Goal: Task Accomplishment & Management: Use online tool/utility

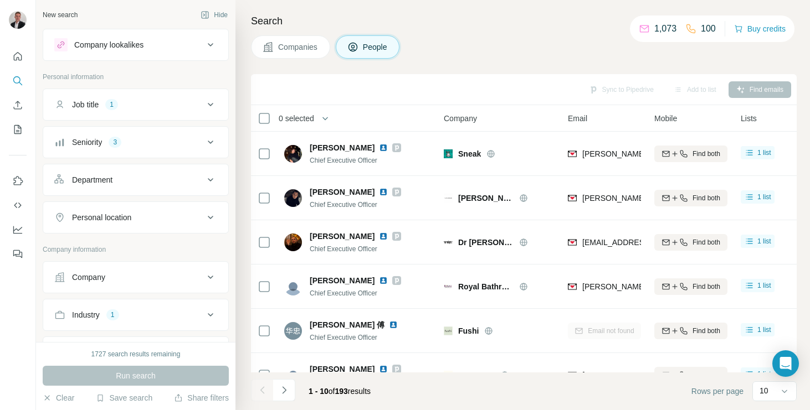
click at [116, 323] on button "Industry 1" at bounding box center [135, 315] width 185 height 27
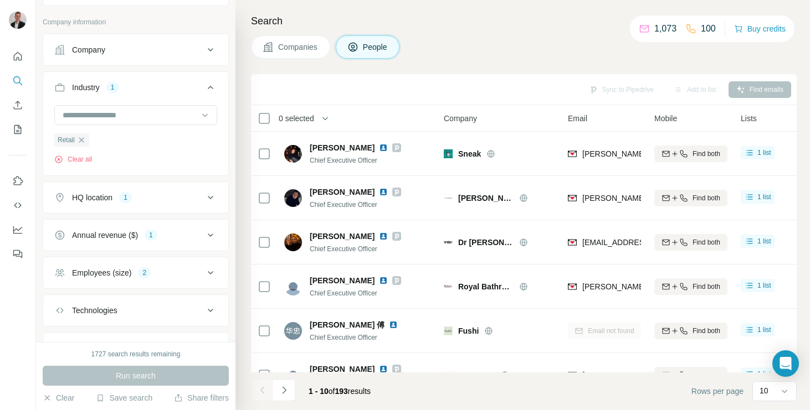
scroll to position [228, 0]
click at [136, 222] on div "Annual revenue ($) 1" at bounding box center [136, 235] width 186 height 32
click at [138, 207] on button "HQ location 1" at bounding box center [135, 197] width 185 height 27
click at [129, 249] on icon "button" at bounding box center [133, 249] width 9 height 9
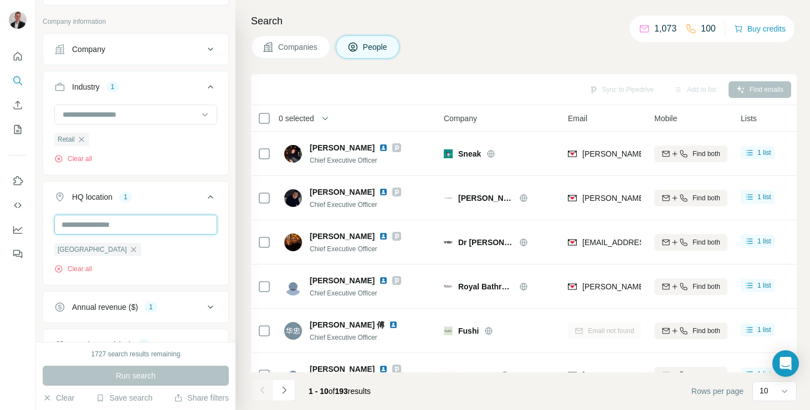
click at [115, 227] on input "text" at bounding box center [135, 225] width 163 height 20
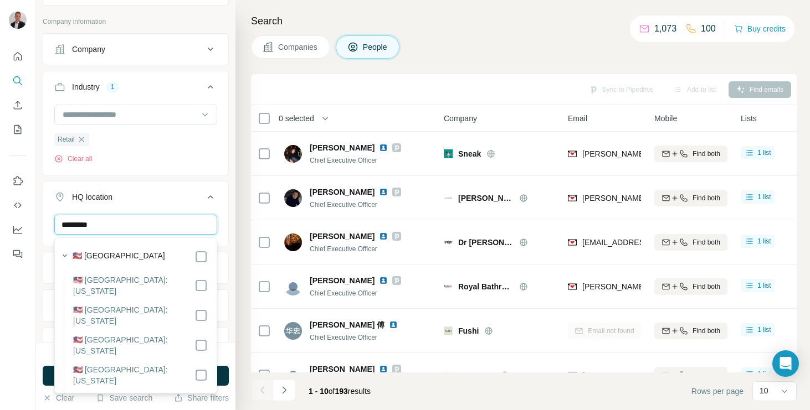
type input "*********"
click at [223, 229] on div "********* United States Clear all" at bounding box center [135, 249] width 185 height 68
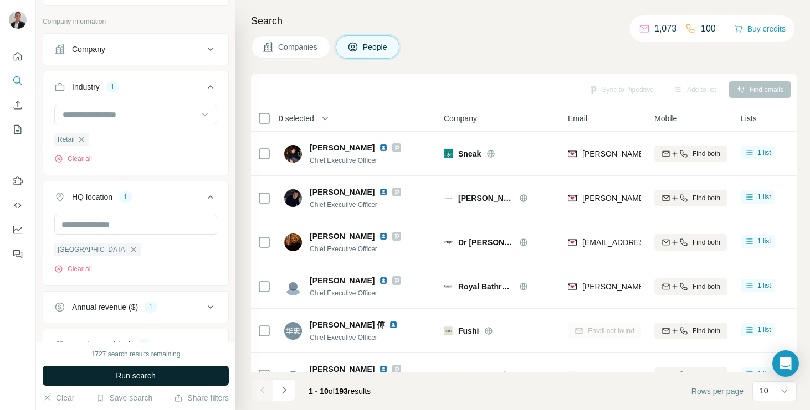
click at [172, 377] on button "Run search" at bounding box center [136, 376] width 186 height 20
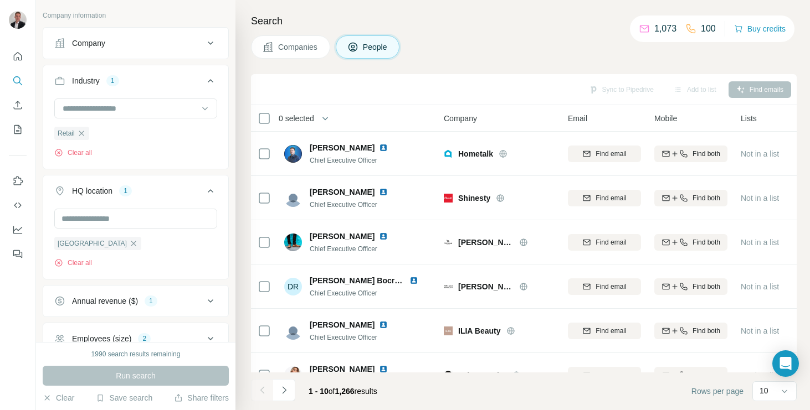
scroll to position [354, 0]
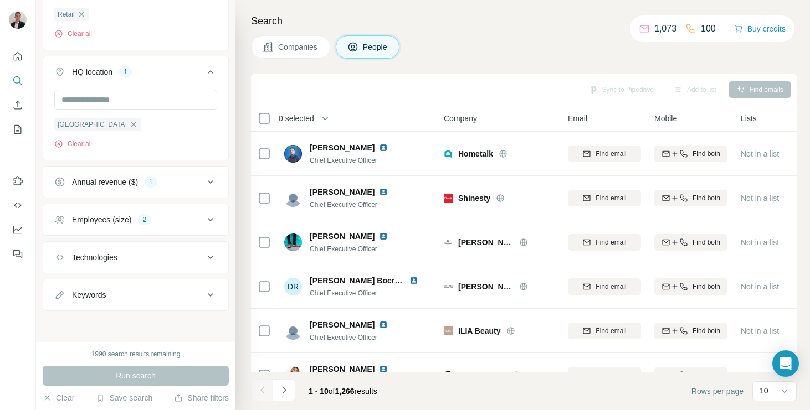
click at [137, 219] on div "Employees (size) 2" at bounding box center [129, 219] width 150 height 11
click at [61, 283] on icon at bounding box center [60, 284] width 11 height 11
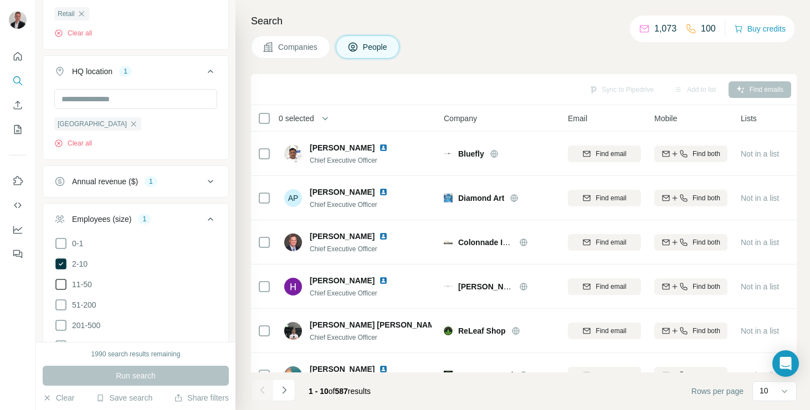
click at [60, 285] on icon at bounding box center [60, 284] width 13 height 13
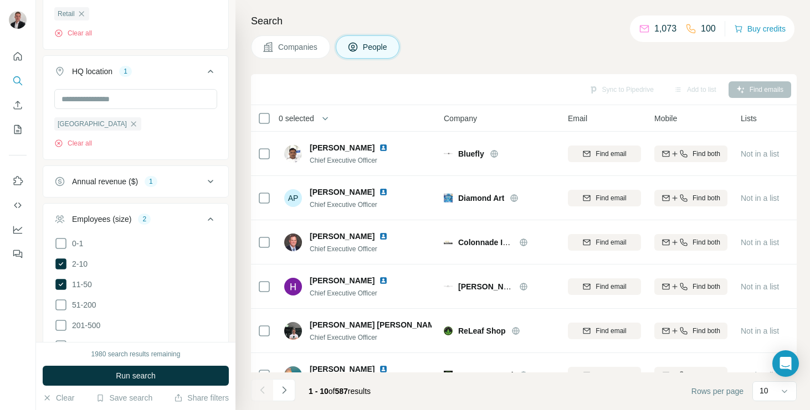
click at [65, 283] on icon at bounding box center [60, 284] width 11 height 11
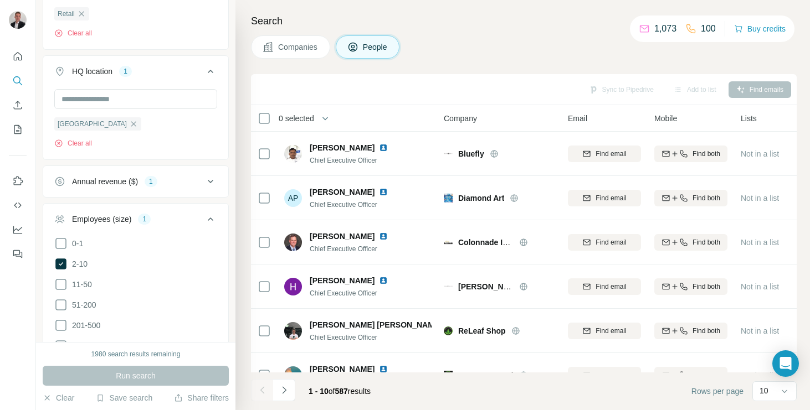
click at [107, 184] on div "Annual revenue ($)" at bounding box center [105, 181] width 66 height 11
click at [58, 264] on icon at bounding box center [60, 267] width 13 height 13
click at [59, 247] on icon at bounding box center [61, 246] width 4 height 3
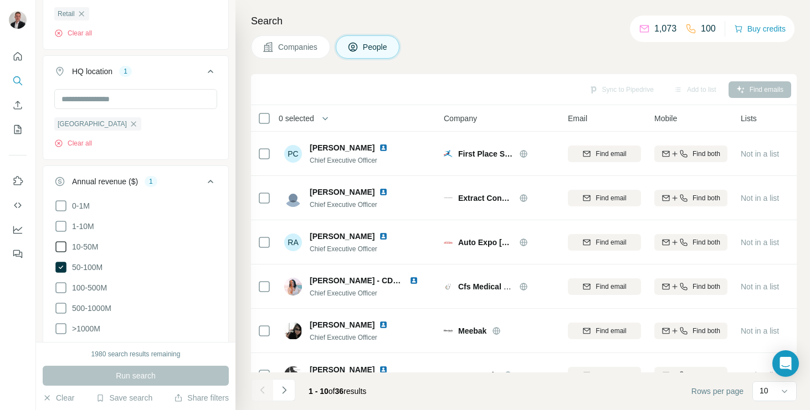
click at [63, 223] on icon at bounding box center [60, 226] width 13 height 13
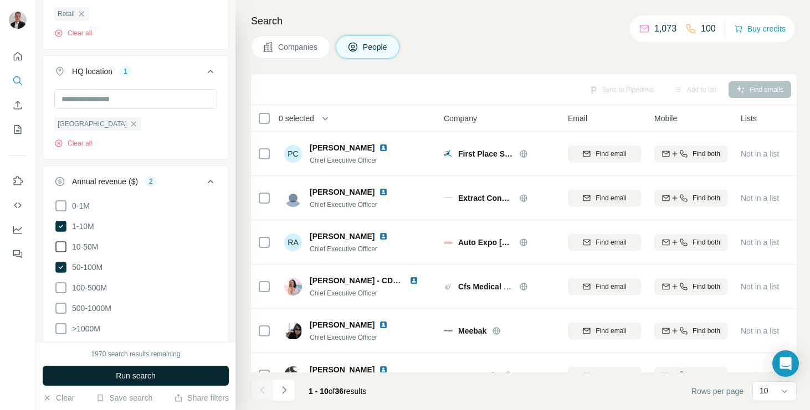
click at [197, 381] on button "Run search" at bounding box center [136, 376] width 186 height 20
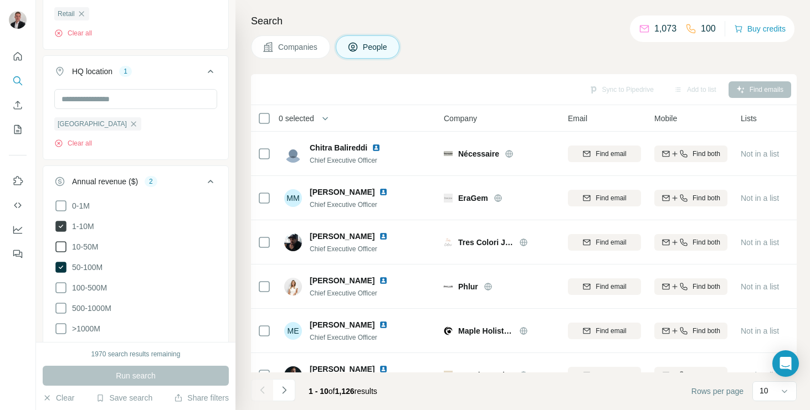
click at [63, 223] on icon at bounding box center [60, 226] width 11 height 11
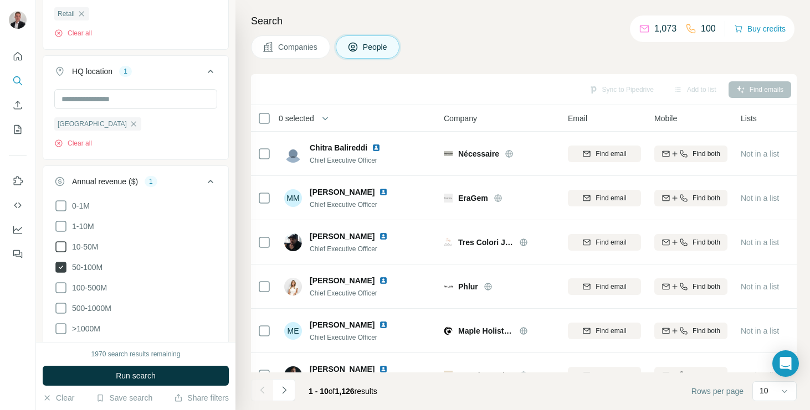
click at [63, 249] on icon at bounding box center [60, 246] width 13 height 13
click at [62, 273] on icon at bounding box center [60, 267] width 13 height 13
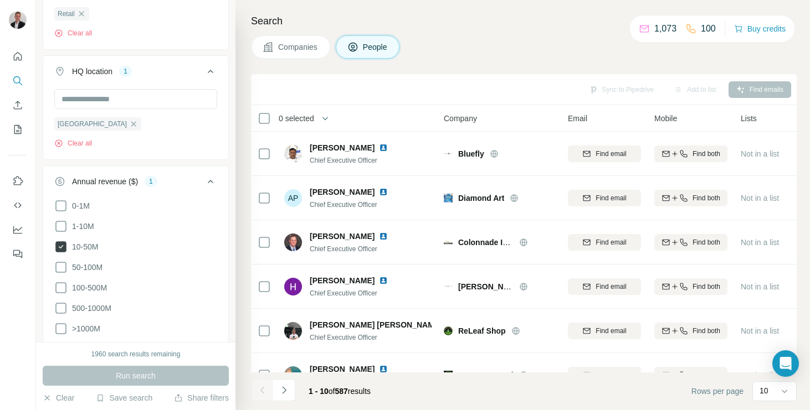
click at [150, 189] on button "Annual revenue ($) 1" at bounding box center [135, 183] width 185 height 31
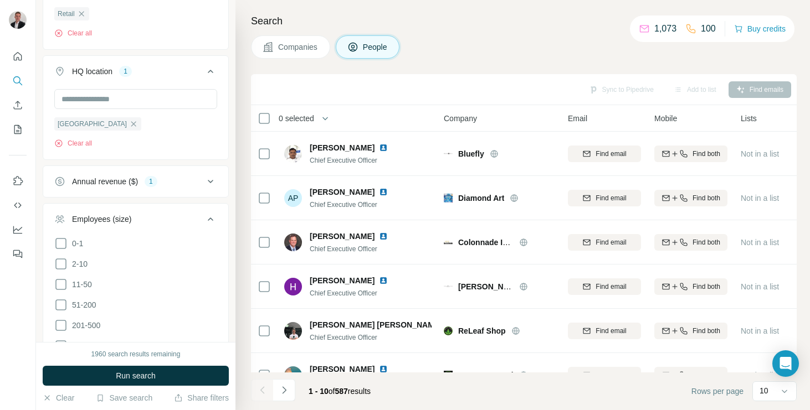
click at [65, 297] on ul "0-1 2-10 11-50 51-200 201-500 501-1K 1K-5K 5K-10K 10K-50K 50K-100K 100K-500K 50…" at bounding box center [135, 356] width 163 height 239
drag, startPoint x: 65, startPoint y: 309, endPoint x: 130, endPoint y: 368, distance: 87.4
click at [65, 309] on icon at bounding box center [60, 305] width 11 height 11
click at [130, 368] on button "Run search" at bounding box center [136, 376] width 186 height 20
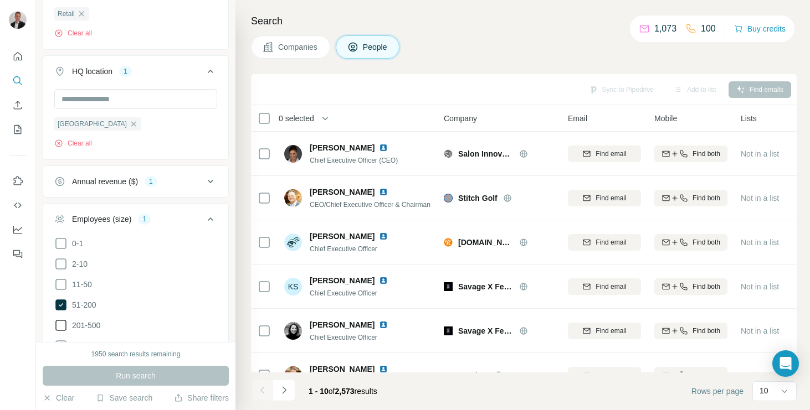
click at [62, 322] on icon at bounding box center [60, 325] width 13 height 13
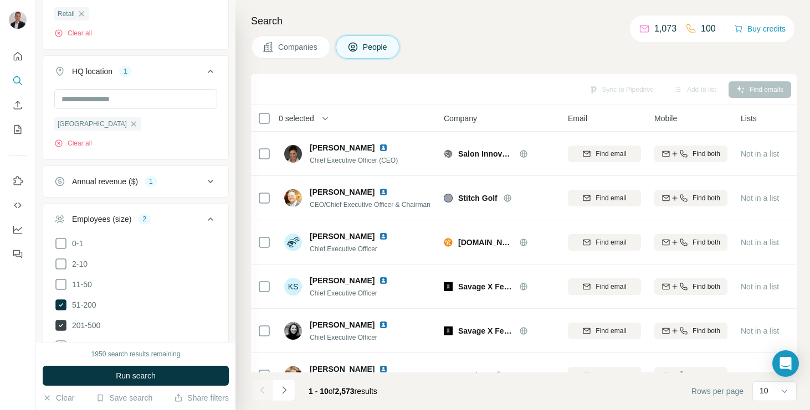
click at [61, 321] on icon at bounding box center [60, 325] width 11 height 11
click at [61, 284] on icon at bounding box center [60, 284] width 13 height 13
click at [62, 308] on icon at bounding box center [60, 305] width 11 height 11
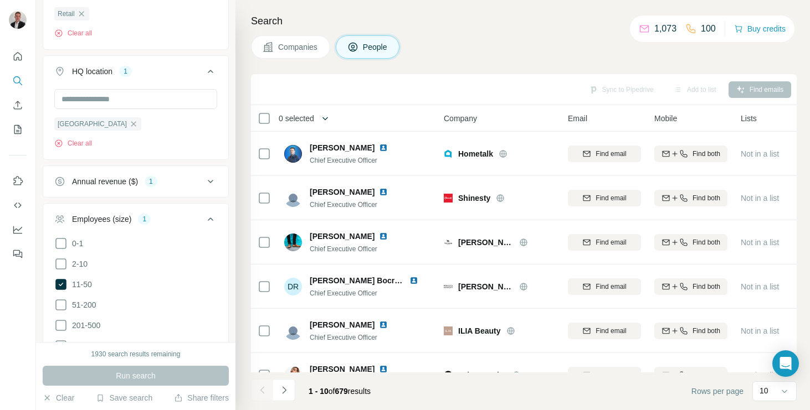
click at [327, 117] on icon "button" at bounding box center [325, 118] width 11 height 11
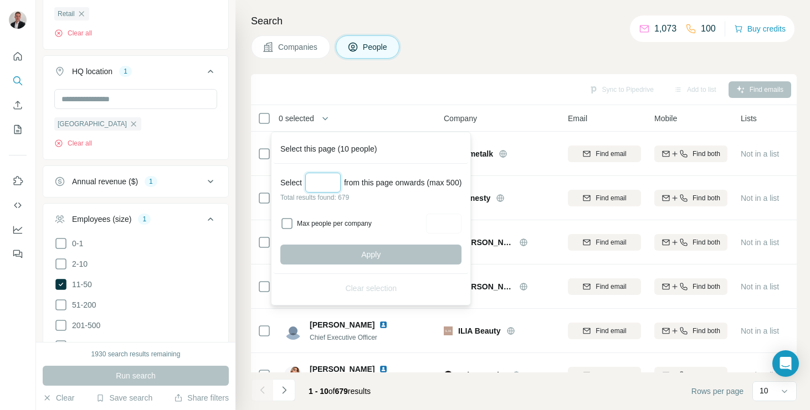
click at [332, 179] on input "Select a number (up to 500)" at bounding box center [322, 183] width 35 height 20
type input "*"
type input "***"
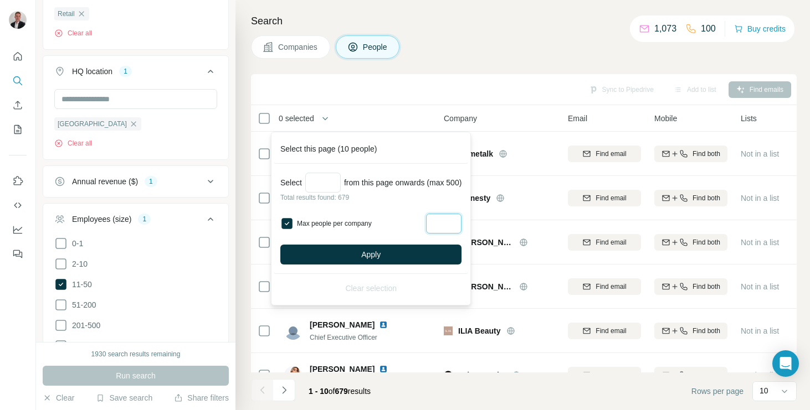
click at [447, 220] on input "Max people per company" at bounding box center [443, 224] width 35 height 20
type input "*"
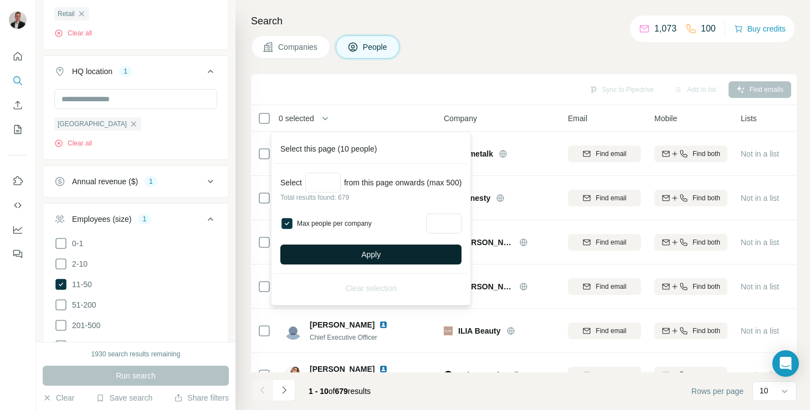
click at [416, 250] on button "Apply" at bounding box center [370, 255] width 181 height 20
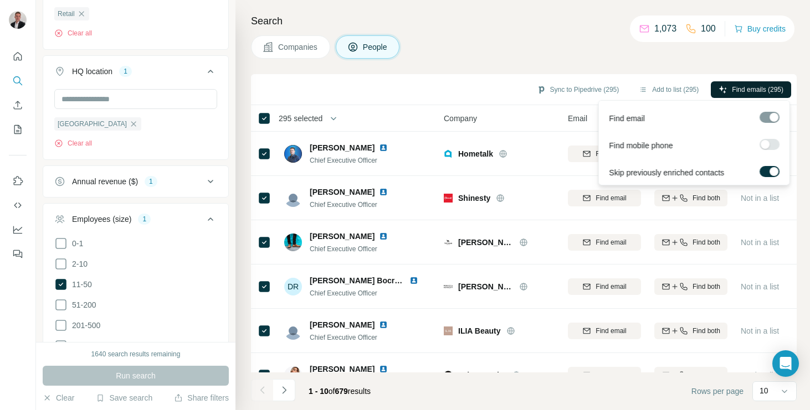
click at [721, 84] on button "Find emails (295)" at bounding box center [751, 89] width 80 height 17
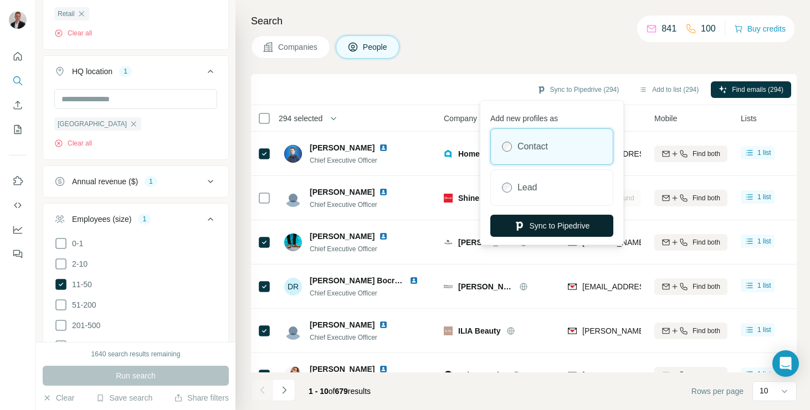
click at [537, 230] on button "Sync to Pipedrive" at bounding box center [551, 226] width 123 height 22
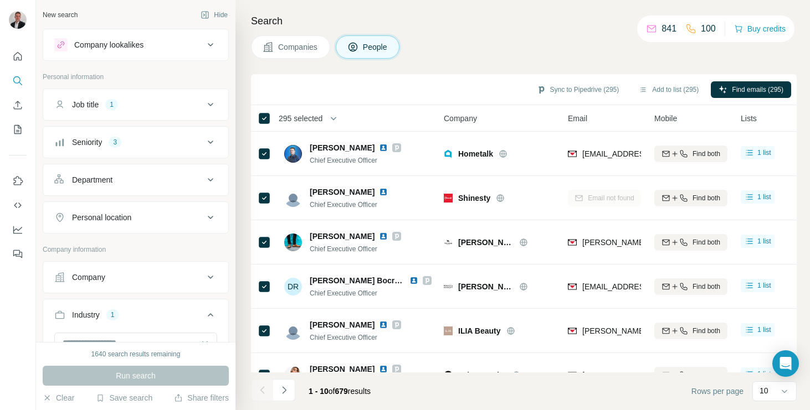
scroll to position [354, 0]
